Goal: Transaction & Acquisition: Purchase product/service

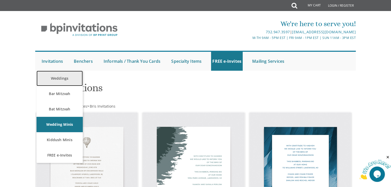
click at [52, 72] on link "Weddings" at bounding box center [59, 78] width 46 height 15
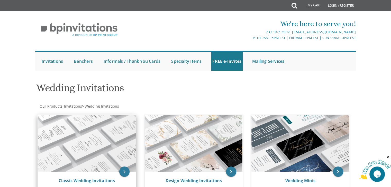
click at [87, 169] on img at bounding box center [87, 143] width 98 height 57
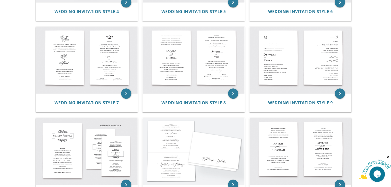
scroll to position [278, 0]
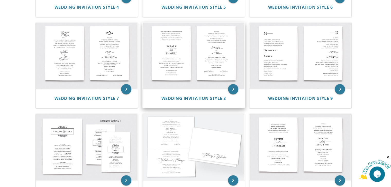
click at [214, 51] on img at bounding box center [194, 56] width 102 height 67
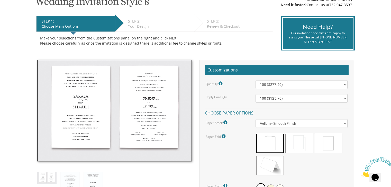
scroll to position [93, 0]
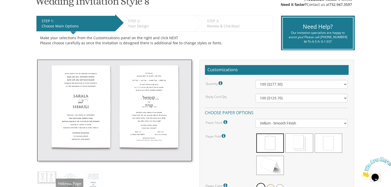
click at [67, 182] on img at bounding box center [69, 187] width 19 height 30
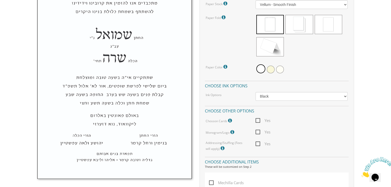
scroll to position [223, 0]
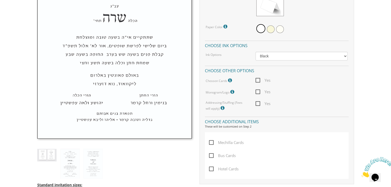
click at [102, 157] on img at bounding box center [92, 164] width 19 height 30
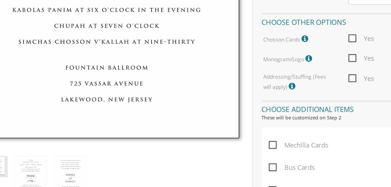
scroll to position [235, 0]
